Goal: Information Seeking & Learning: Check status

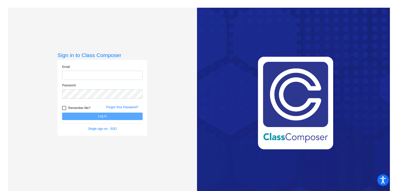
type input "[EMAIL_ADDRESS][DOMAIN_NAME]"
click at [113, 115] on button "Log In" at bounding box center [102, 115] width 81 height 7
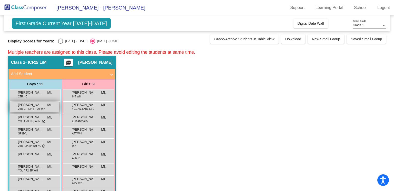
scroll to position [42, 0]
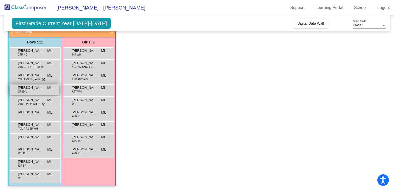
click at [32, 89] on span "[PERSON_NAME]" at bounding box center [31, 87] width 26 height 5
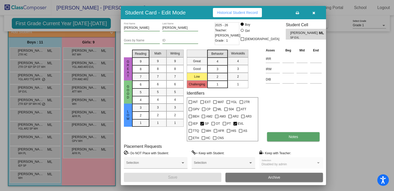
click at [304, 136] on button "Notes" at bounding box center [293, 136] width 53 height 9
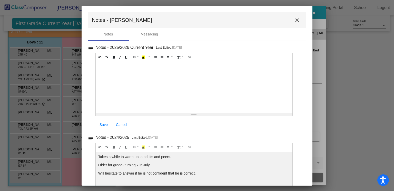
click at [296, 21] on mat-icon "close" at bounding box center [297, 20] width 6 height 6
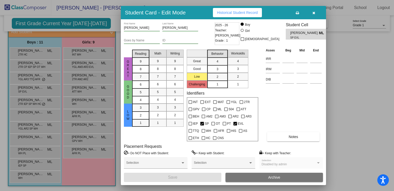
click at [310, 18] on div "Student Card - Edit Mode Historical Student Record" at bounding box center [223, 12] width 205 height 13
click at [314, 16] on button "button" at bounding box center [314, 12] width 16 height 9
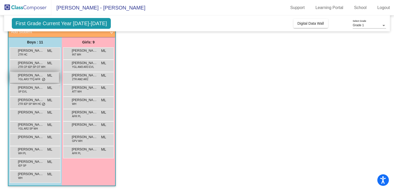
click at [27, 79] on span "YGL AR3 TTQ AFR" at bounding box center [29, 79] width 22 height 4
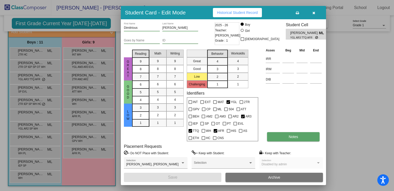
click at [293, 132] on button "Notes" at bounding box center [293, 136] width 53 height 9
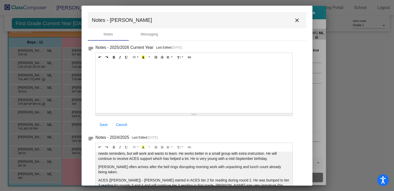
scroll to position [0, 0]
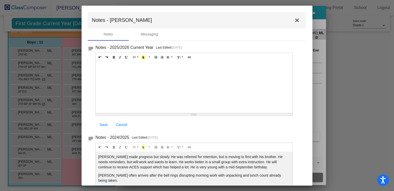
click at [295, 23] on mat-icon "close" at bounding box center [297, 20] width 6 height 6
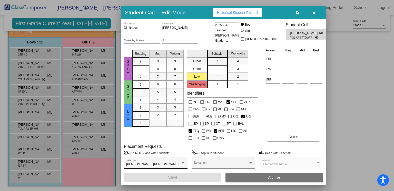
click at [179, 166] on div "[PERSON_NAME], [PERSON_NAME] Selection" at bounding box center [155, 163] width 59 height 9
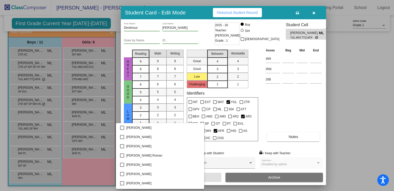
click at [299, 112] on div at bounding box center [197, 95] width 394 height 191
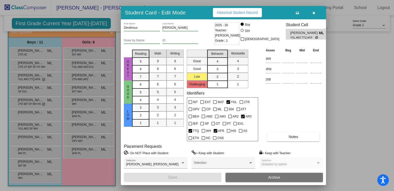
click at [315, 13] on icon "button" at bounding box center [314, 13] width 3 height 4
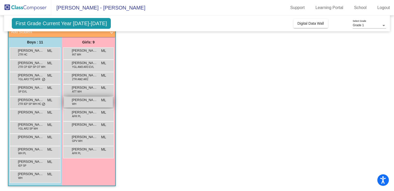
click at [80, 101] on span "[PERSON_NAME]" at bounding box center [85, 99] width 26 height 5
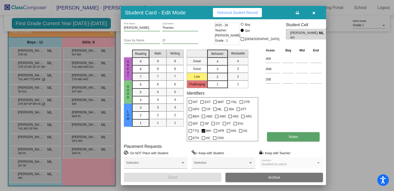
click at [290, 137] on span "Notes" at bounding box center [294, 137] width 10 height 4
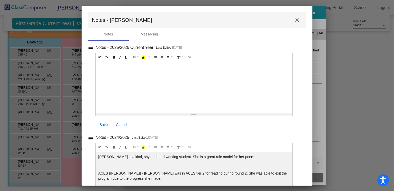
click at [298, 18] on mat-icon "close" at bounding box center [297, 20] width 6 height 6
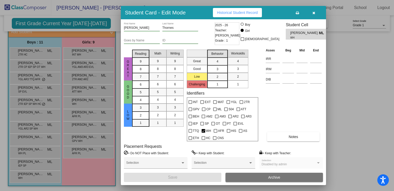
click at [314, 13] on icon "button" at bounding box center [314, 13] width 3 height 4
